Goal: Navigation & Orientation: Find specific page/section

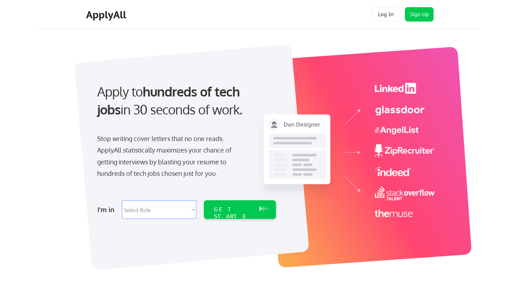
click at [371, 16] on div "Log In Sign Up Log Out" at bounding box center [403, 14] width 69 height 15
click at [378, 15] on button "Log In" at bounding box center [386, 14] width 29 height 14
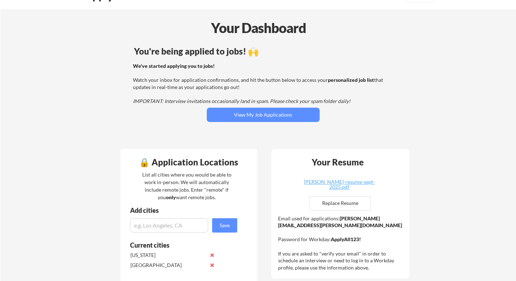
scroll to position [11, 0]
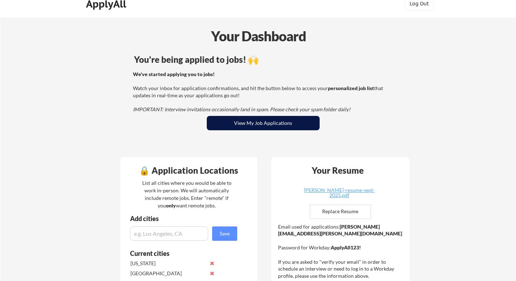
click at [280, 119] on button "View My Job Applications" at bounding box center [263, 123] width 113 height 14
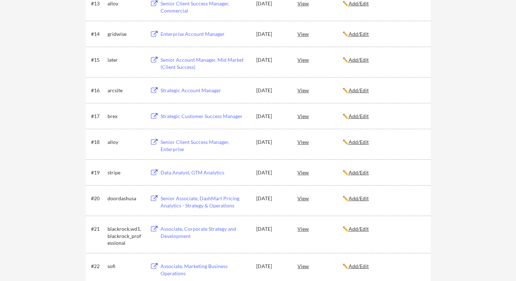
scroll to position [468, 0]
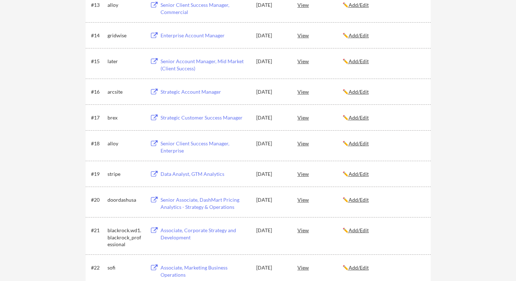
click at [193, 142] on div "Senior Client Success Manager, Enterprise" at bounding box center [205, 147] width 89 height 14
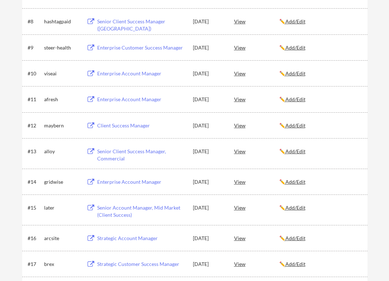
scroll to position [320, 0]
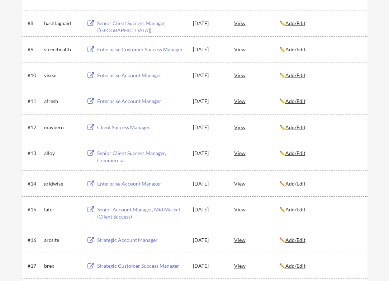
click at [119, 265] on div "Strategic Customer Success Manager" at bounding box center [141, 265] width 89 height 7
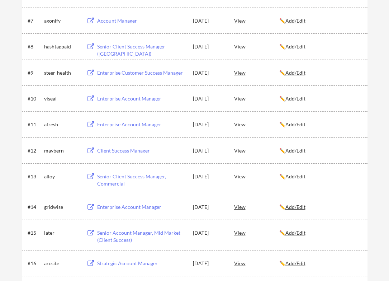
scroll to position [294, 0]
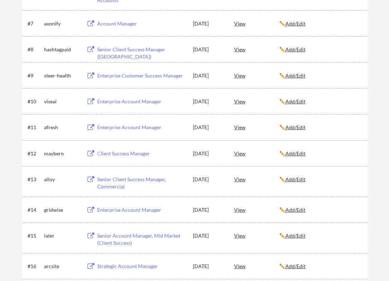
click at [140, 267] on div "Strategic Account Manager" at bounding box center [141, 266] width 89 height 7
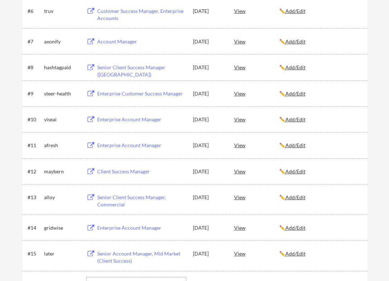
scroll to position [268, 0]
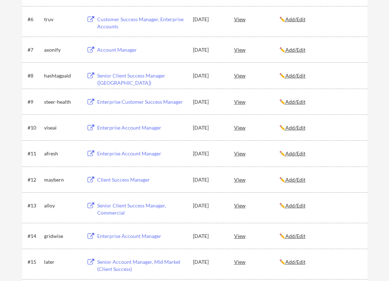
click at [129, 264] on div "Senior Account Manager, Mid Market (Client Success)" at bounding box center [141, 265] width 89 height 14
click at [144, 237] on div "Enterprise Account Manager" at bounding box center [141, 235] width 89 height 7
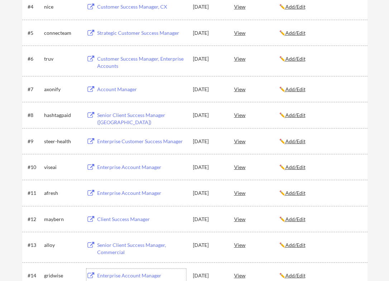
scroll to position [224, 0]
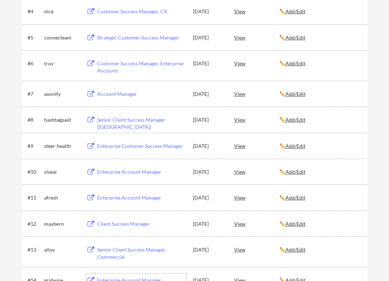
click at [131, 249] on div "Senior Client Success Manager, Commercial" at bounding box center [141, 253] width 89 height 14
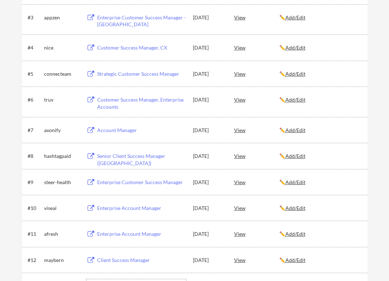
scroll to position [186, 0]
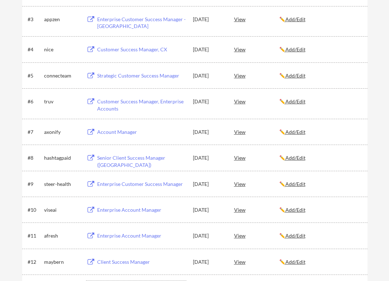
click at [144, 264] on div "Client Success Manager" at bounding box center [141, 261] width 89 height 7
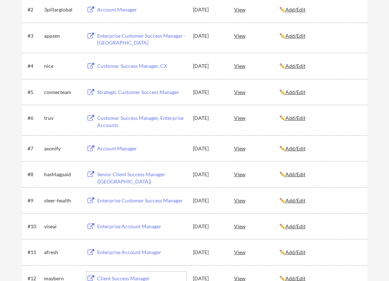
scroll to position [169, 0]
click at [139, 252] on div "Enterprise Account Manager" at bounding box center [141, 252] width 89 height 7
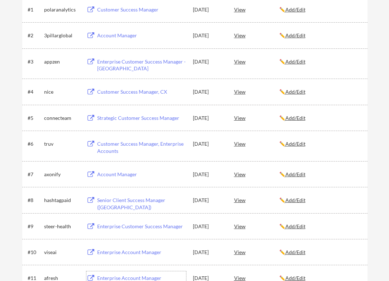
scroll to position [135, 0]
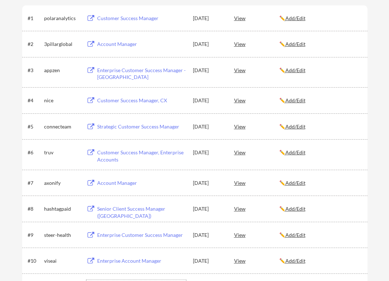
click at [146, 261] on div "Enterprise Account Manager" at bounding box center [141, 260] width 89 height 7
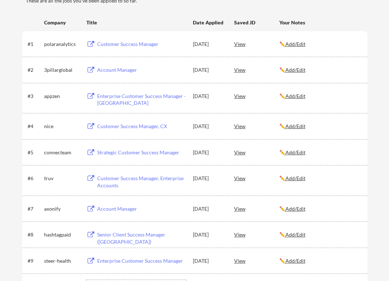
scroll to position [107, 0]
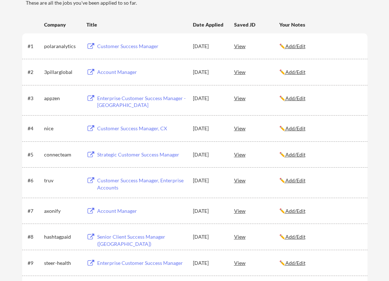
click at [141, 262] on div "Enterprise Customer Success Manager" at bounding box center [141, 262] width 89 height 7
click at [138, 237] on div "Senior Client Success Manager ([GEOGRAPHIC_DATA])" at bounding box center [141, 240] width 89 height 14
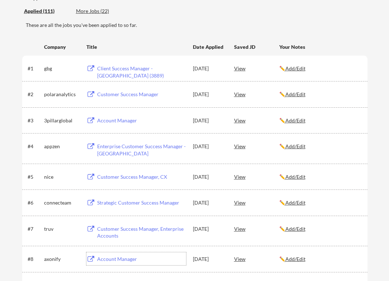
scroll to position [81, 0]
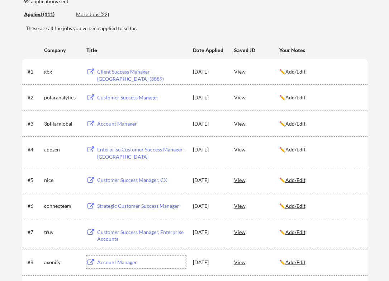
click at [127, 261] on div "Account Manager" at bounding box center [141, 262] width 89 height 7
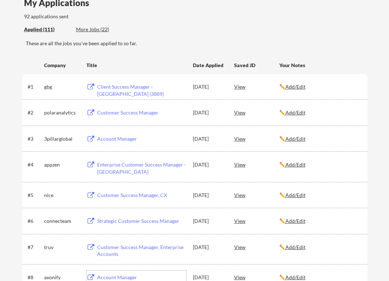
scroll to position [60, 0]
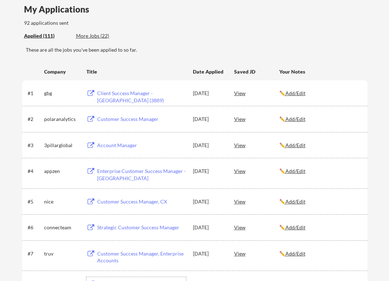
click at [148, 252] on div "Customer Success Manager, Enterprise Accounts" at bounding box center [141, 257] width 89 height 14
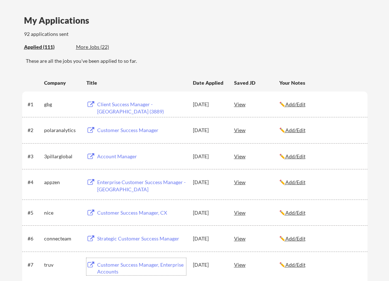
scroll to position [47, 0]
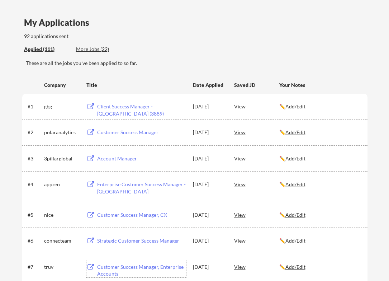
click at [147, 242] on div "Strategic Customer Success Manager" at bounding box center [141, 240] width 89 height 7
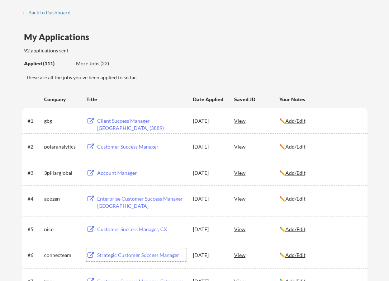
scroll to position [28, 0]
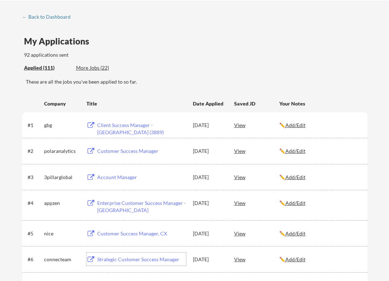
click at [151, 232] on div "Customer Success Manager, CX" at bounding box center [141, 233] width 89 height 7
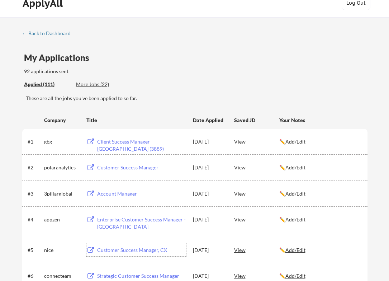
scroll to position [3, 0]
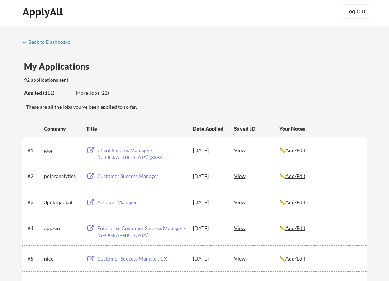
click at [143, 226] on div "Enterprise Customer Success Manager - [GEOGRAPHIC_DATA]" at bounding box center [141, 232] width 89 height 14
click at [132, 203] on div "Account Manager" at bounding box center [141, 202] width 89 height 7
click at [139, 175] on div "Customer Success Manager" at bounding box center [141, 176] width 89 height 7
click at [152, 149] on div "Client Success Manager - [GEOGRAPHIC_DATA] (3889)" at bounding box center [141, 154] width 89 height 14
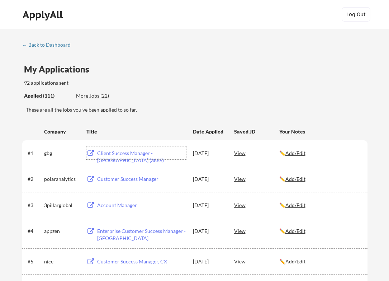
scroll to position [10, 0]
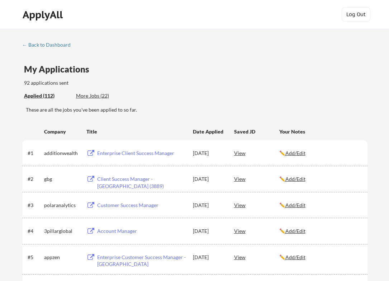
click at [158, 152] on div "Enterprise Client Success Manager" at bounding box center [141, 153] width 89 height 7
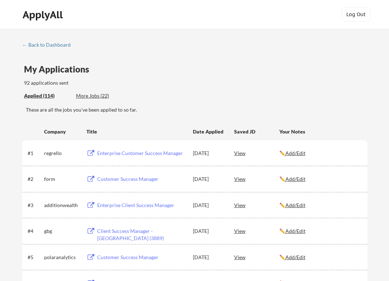
click at [138, 177] on div "Customer Success Manager" at bounding box center [141, 178] width 89 height 7
click at [124, 155] on div "Enterprise Customer Success Manager" at bounding box center [141, 153] width 89 height 7
click at [287, 68] on div "My Applications 92 applications sent" at bounding box center [196, 76] width 344 height 22
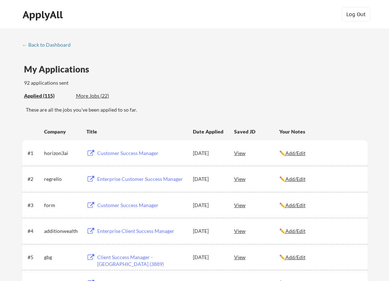
click at [140, 153] on div "Customer Success Manager" at bounding box center [141, 153] width 89 height 7
click at [134, 180] on div "Customer Success Manager" at bounding box center [141, 178] width 89 height 7
click at [150, 151] on div "Account Manager, Enterprise" at bounding box center [141, 153] width 89 height 7
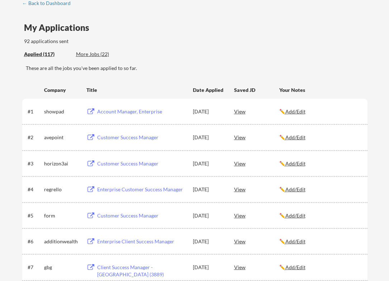
scroll to position [43, 0]
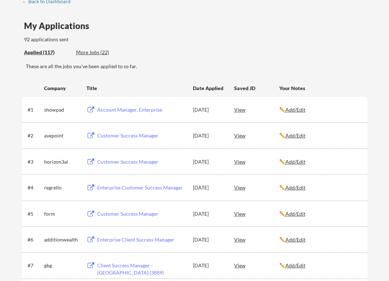
click at [139, 136] on div "Customer Success Manager" at bounding box center [141, 135] width 89 height 7
click at [143, 107] on div "Account Manager, Enterprise" at bounding box center [141, 109] width 89 height 7
